Goal: Task Accomplishment & Management: Use online tool/utility

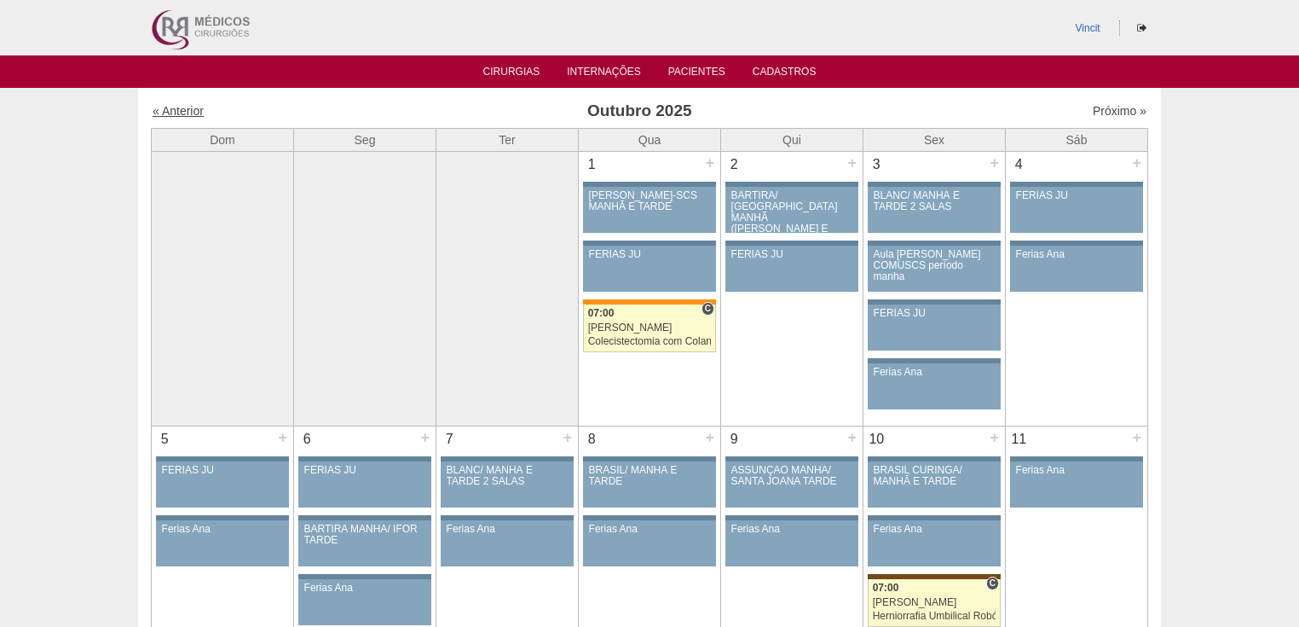
click at [177, 109] on link "« Anterior" at bounding box center [178, 111] width 51 height 14
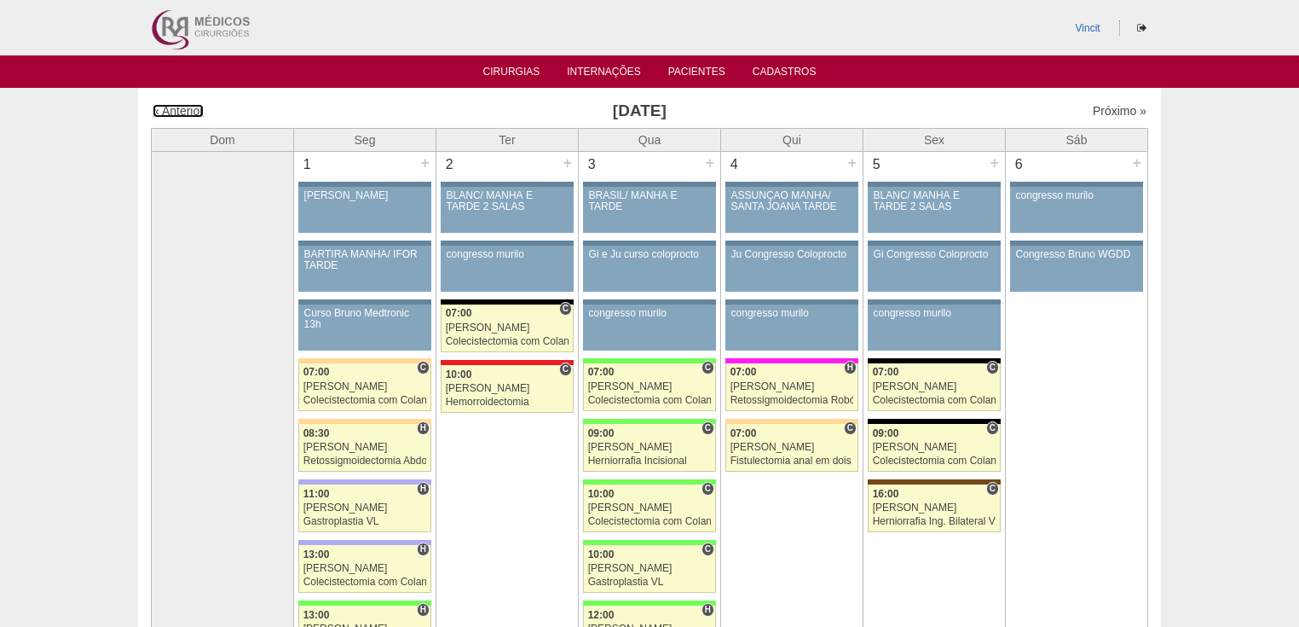
click at [181, 114] on link "« Anterior" at bounding box center [178, 111] width 51 height 14
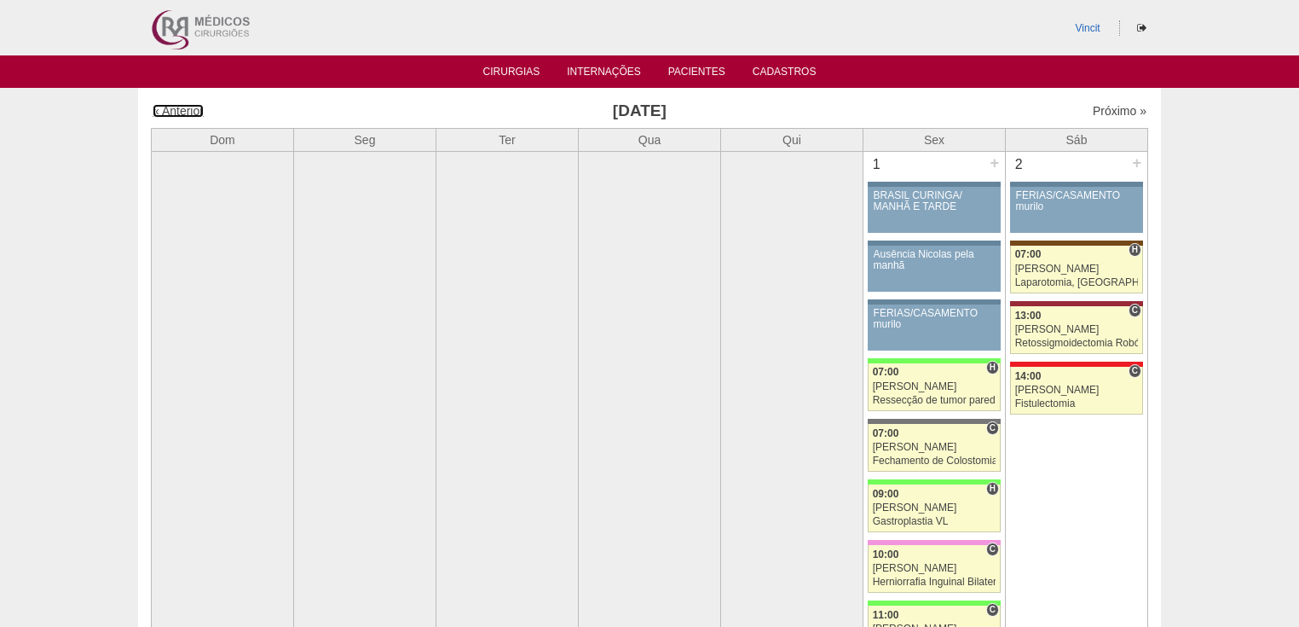
click at [181, 114] on link "« Anterior" at bounding box center [178, 111] width 51 height 14
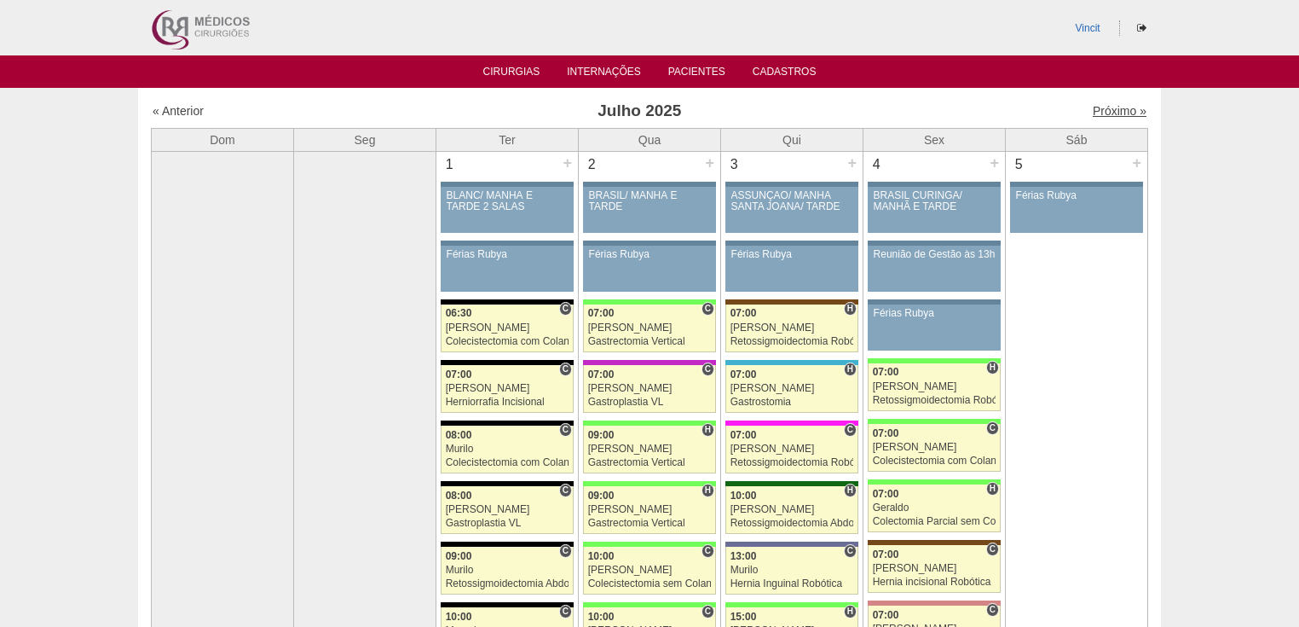
click at [1097, 112] on link "Próximo »" at bounding box center [1120, 111] width 54 height 14
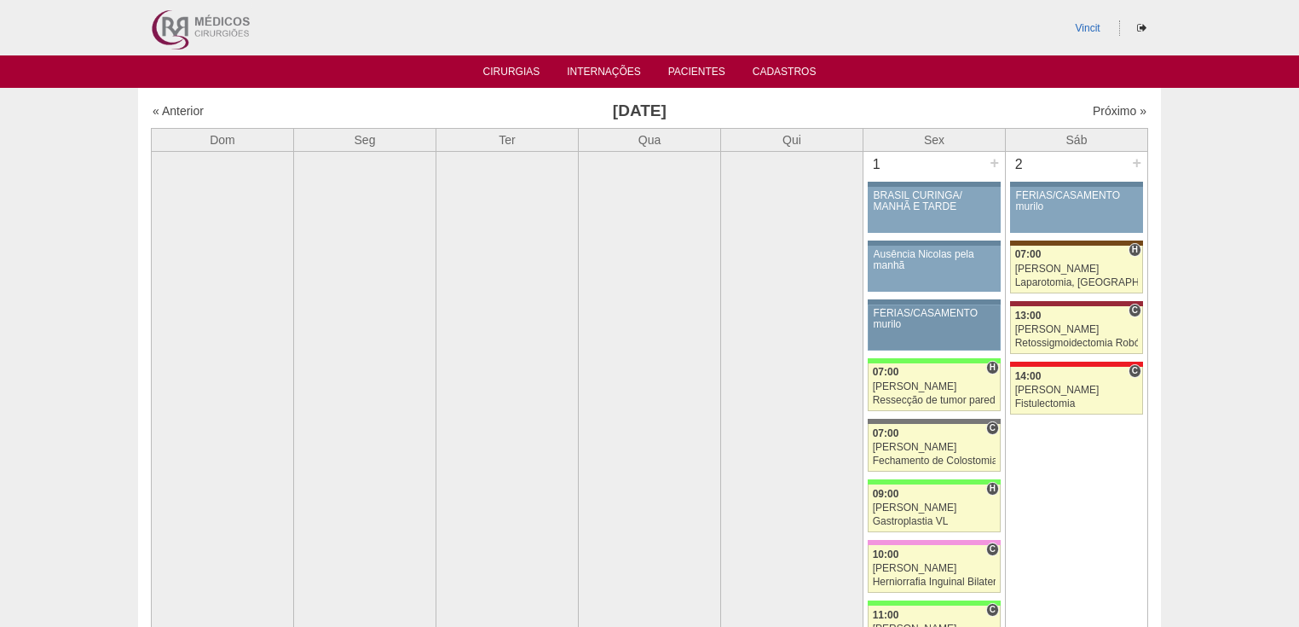
scroll to position [205, 0]
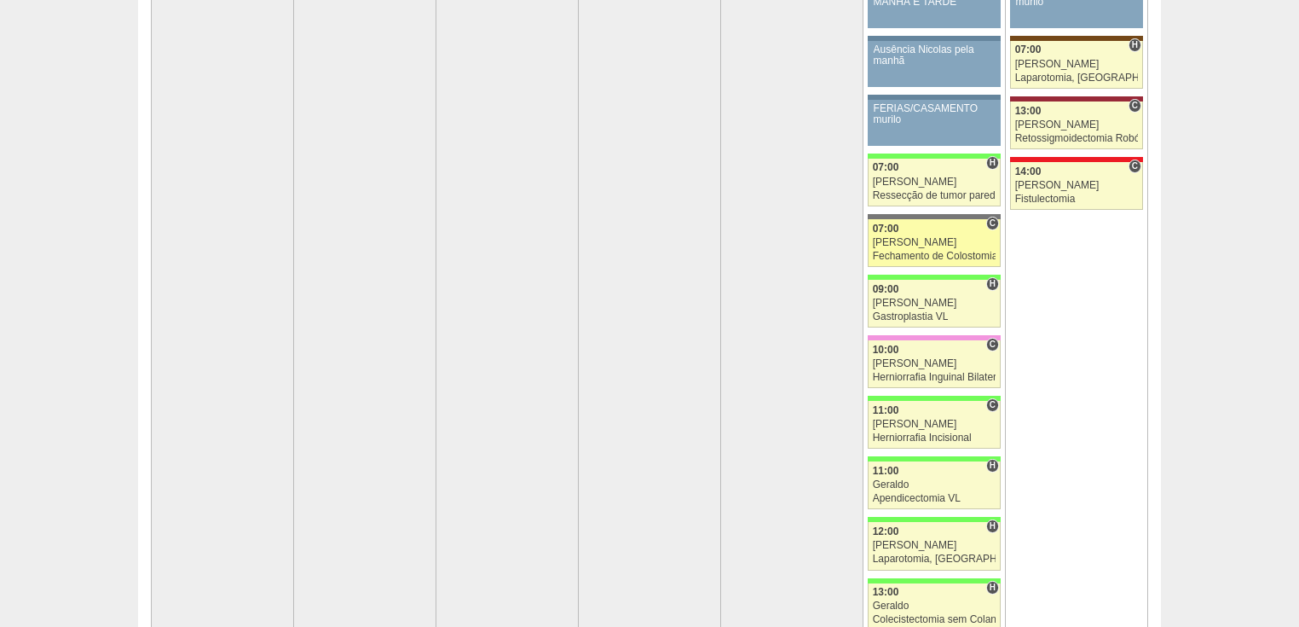
click at [904, 245] on div "[PERSON_NAME]" at bounding box center [935, 242] width 124 height 11
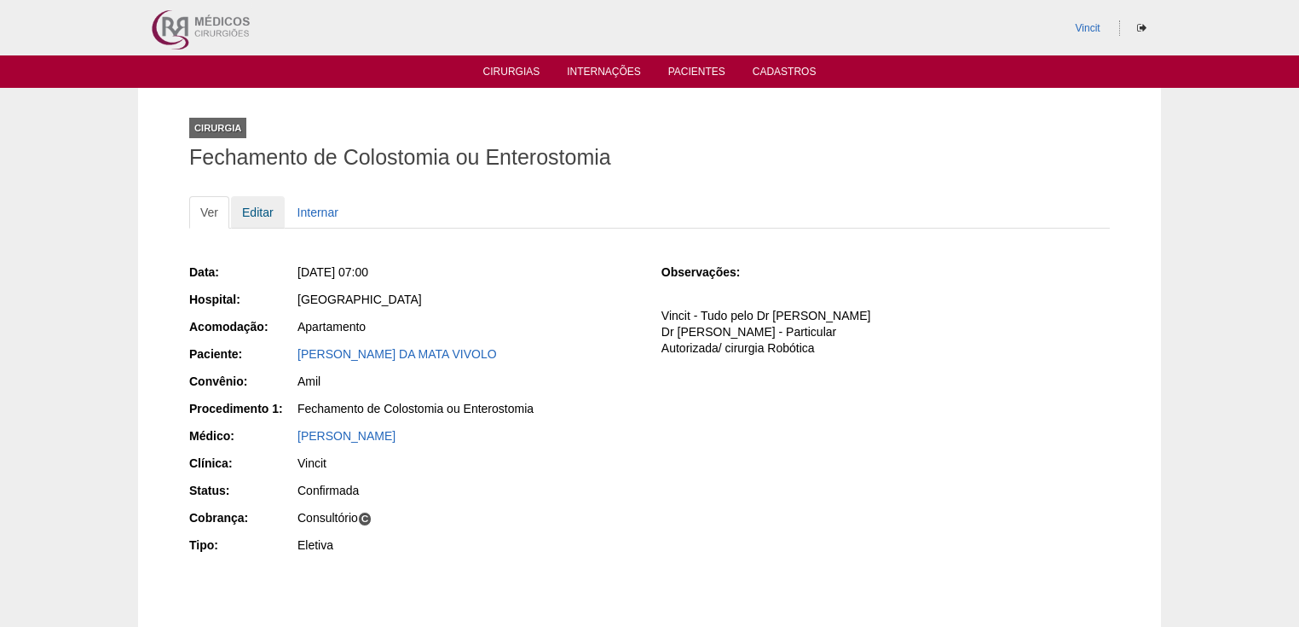
click at [257, 216] on link "Editar" at bounding box center [258, 212] width 54 height 32
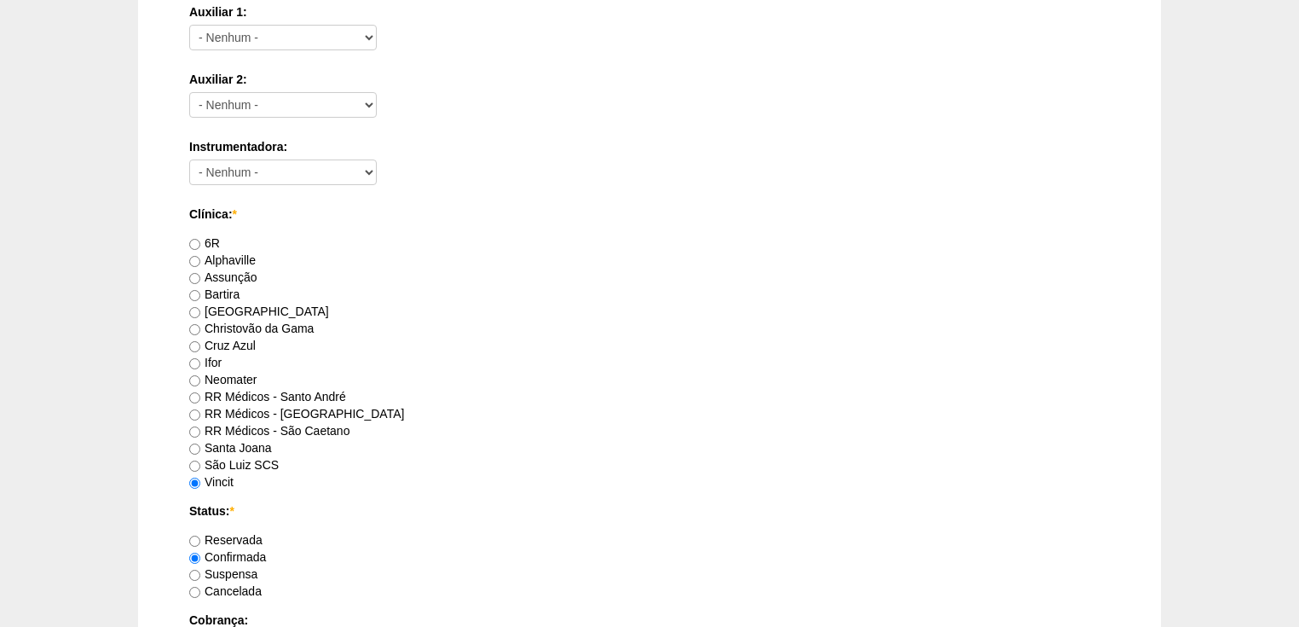
scroll to position [546, 0]
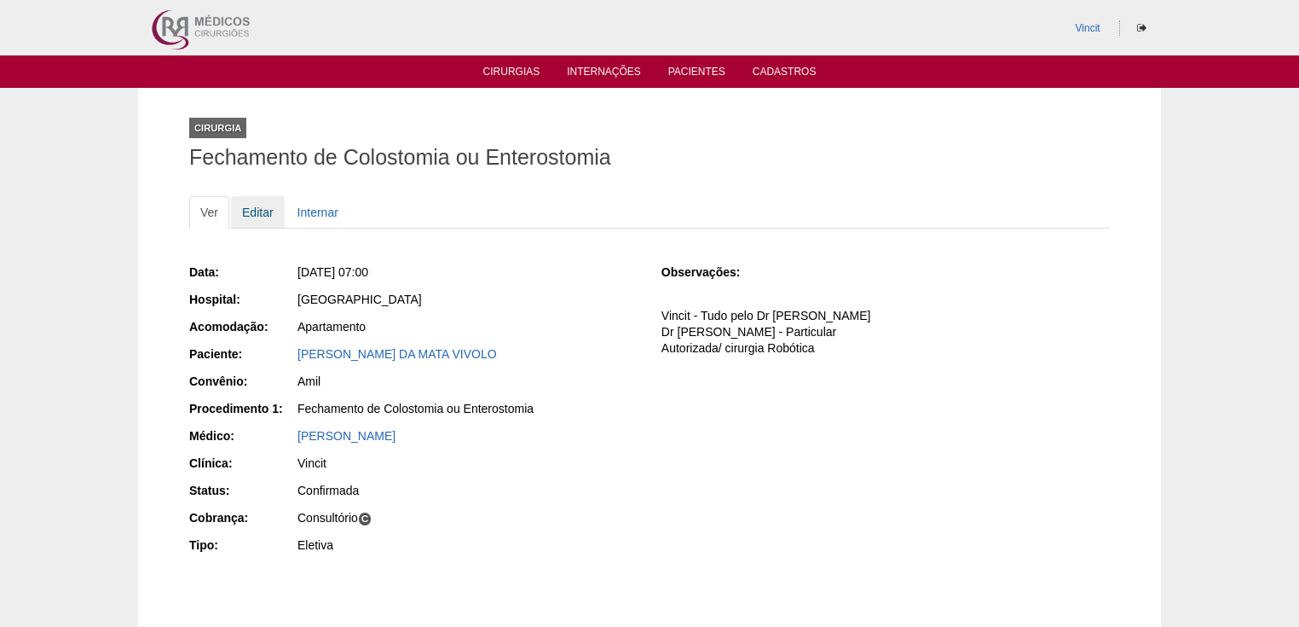
click at [259, 212] on link "Editar" at bounding box center [258, 212] width 54 height 32
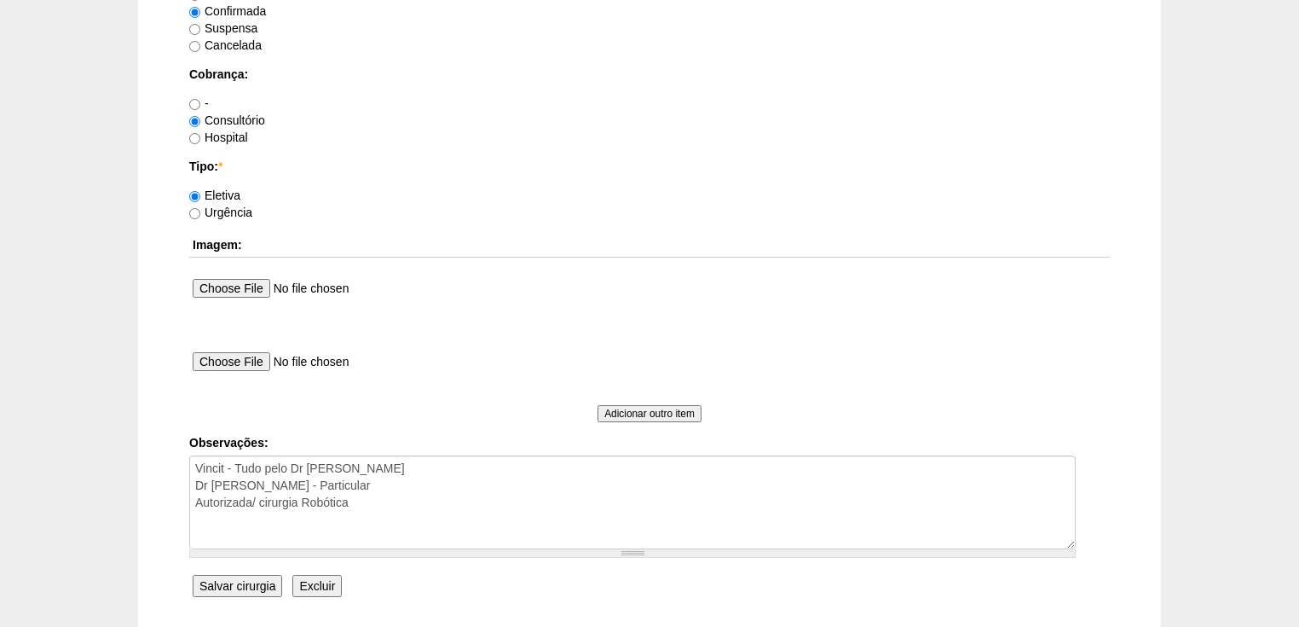
scroll to position [1567, 0]
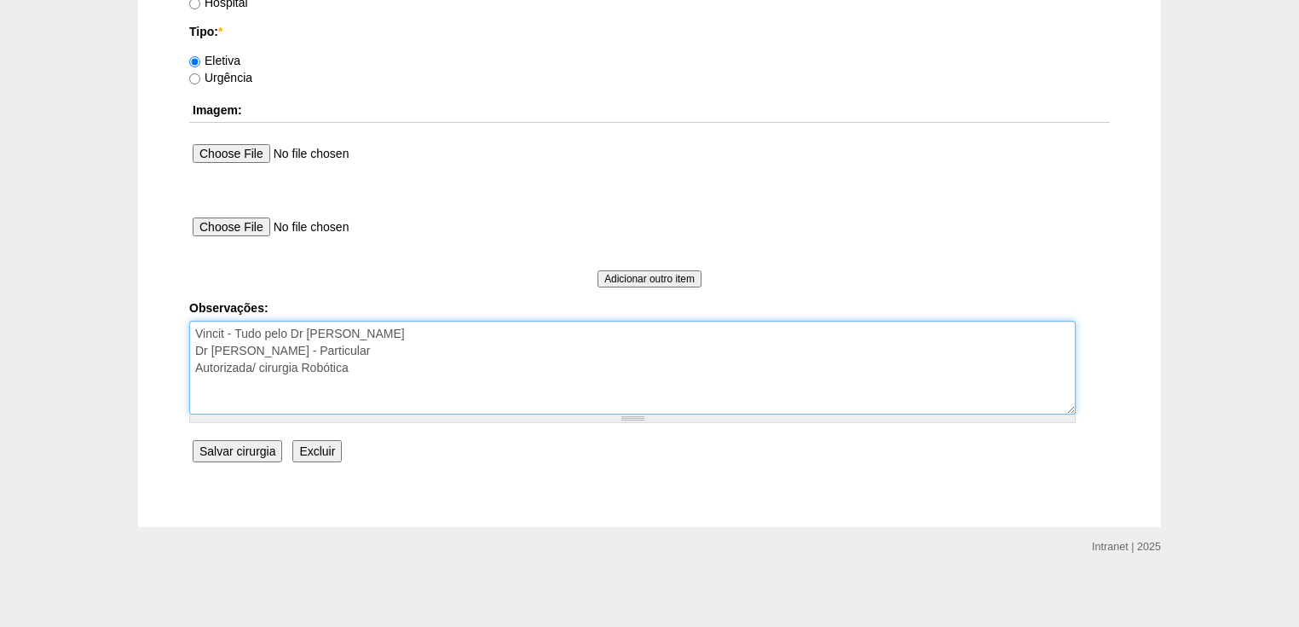
click at [339, 347] on textarea "Vincit - Tudo pelo Dr Luiz Carlos Dr Luiz Carlos - Particular Autorizada/ cirur…" at bounding box center [632, 368] width 887 height 94
click at [286, 348] on textarea "Vincit - Tudo pelo Dr Luiz Carlos Dr Luiz Carlos - Particular Autorizada/ cirur…" at bounding box center [632, 368] width 887 height 94
click at [331, 403] on textarea "Vincit - Tudo pelo Dr Luiz Carlos Dr Luiz Carlos - Particular Autorizada/ cirur…" at bounding box center [632, 368] width 887 height 94
type textarea "Vincit - Tudo pelo Dr Luiz Carlos Dr Luiz Carlos - Faturada Autorizada/ cirurgi…"
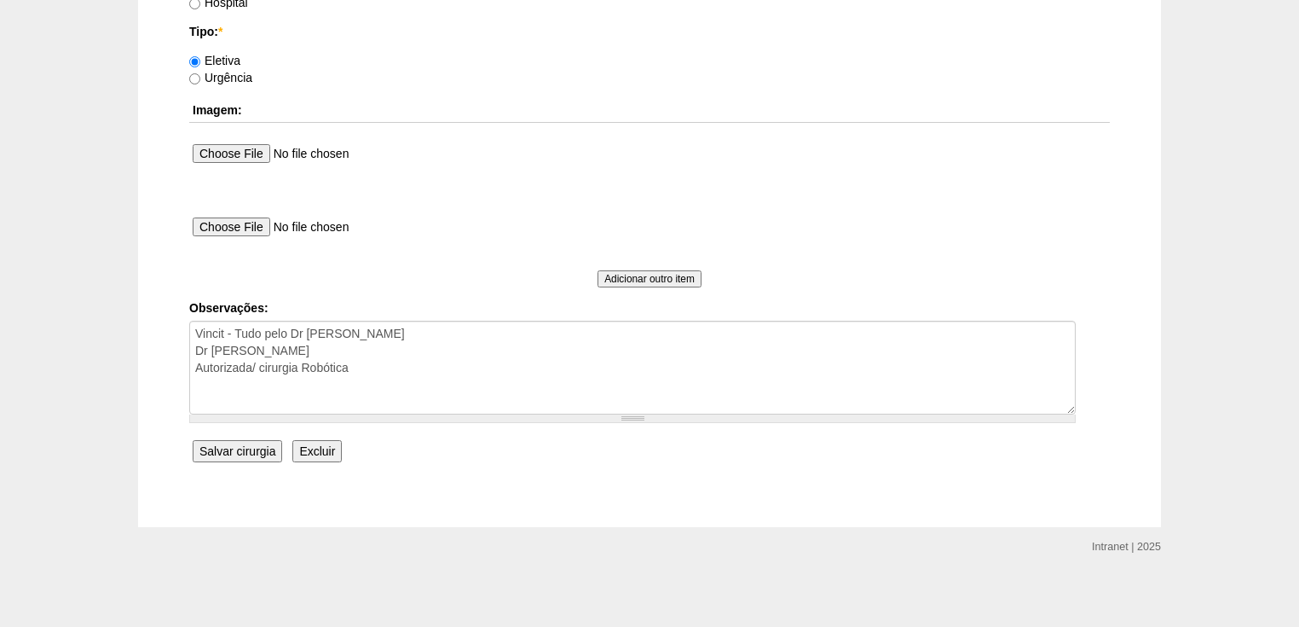
click at [236, 443] on input "Salvar cirurgia" at bounding box center [238, 451] width 90 height 22
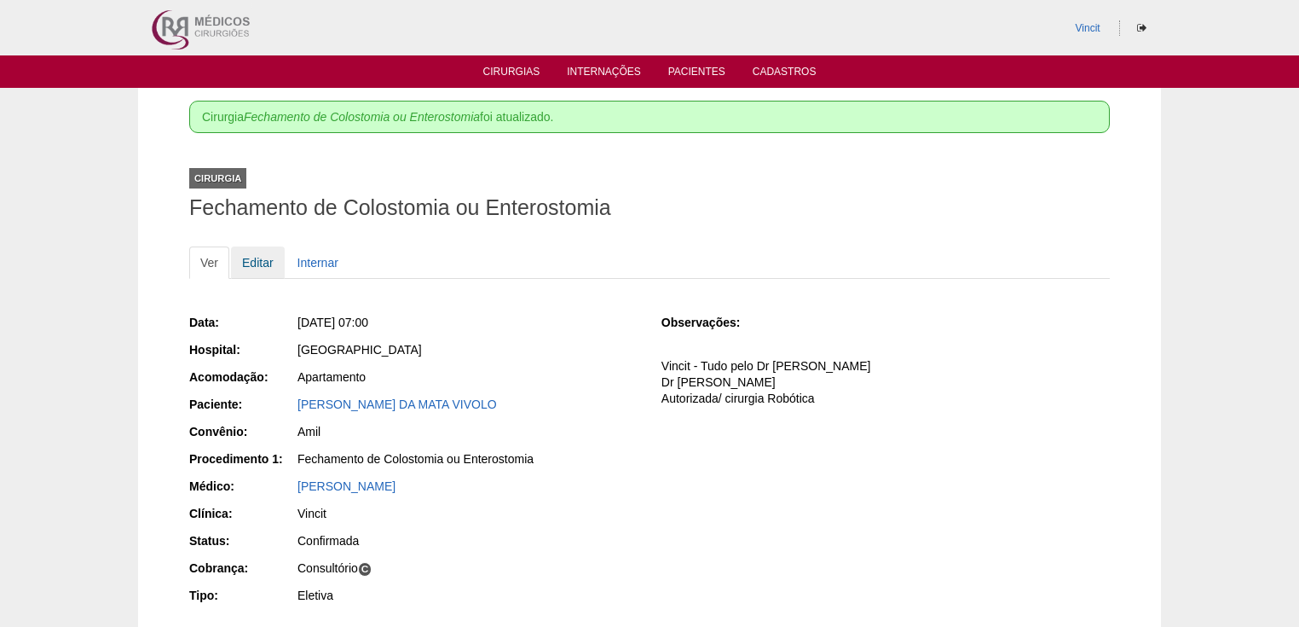
scroll to position [68, 0]
